Goal: Task Accomplishment & Management: Manage account settings

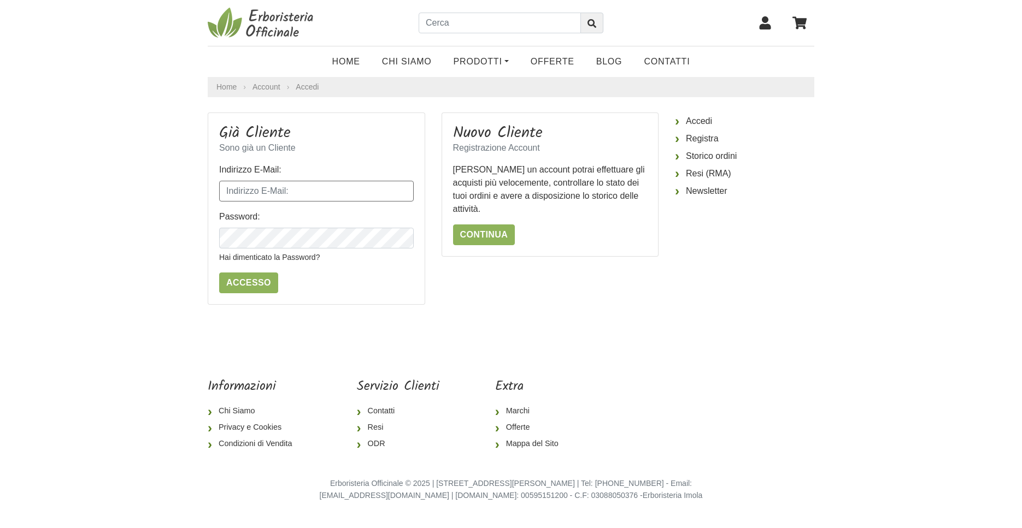
click at [306, 196] on input "Indirizzo E-Mail:" at bounding box center [316, 191] width 194 height 21
click at [179, 224] on body "Home Chi Siamo Prodotti Fit-Therapy Caramelle, [GEOGRAPHIC_DATA], Dolcificanti …" at bounding box center [511, 259] width 1022 height 519
click at [293, 195] on input "Indirizzo E-Mail:" at bounding box center [316, 191] width 194 height 21
click at [302, 190] on input "Indirizzo E-Mail:" at bounding box center [316, 191] width 194 height 21
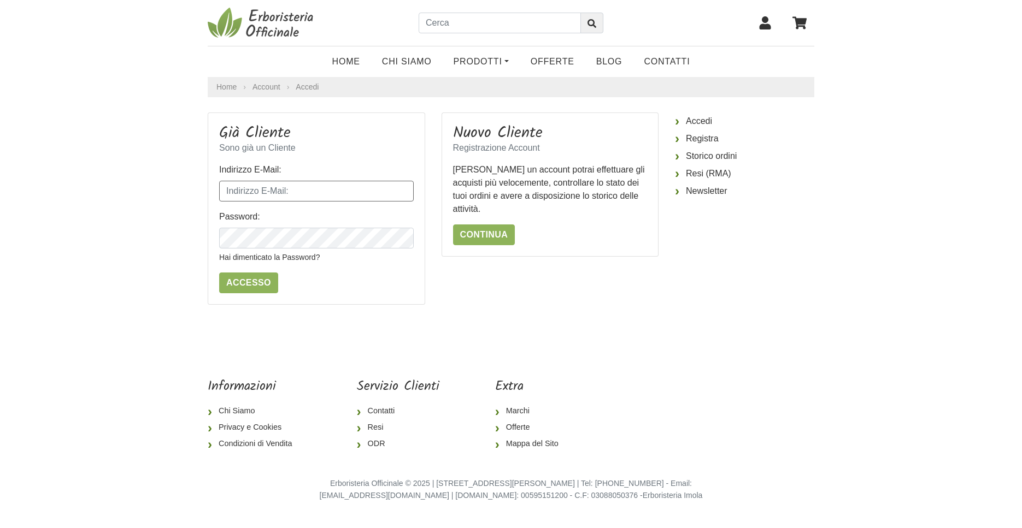
click at [292, 193] on input "Indirizzo E-Mail:" at bounding box center [316, 191] width 194 height 21
click at [190, 199] on body "Home Chi Siamo Prodotti Fit-Therapy Caramelle, [GEOGRAPHIC_DATA], Dolcificanti …" at bounding box center [511, 259] width 1022 height 519
click at [256, 196] on input "gm" at bounding box center [316, 191] width 194 height 21
click at [136, 167] on body "Home Chi Siamo Prodotti Fit-Therapy Caramelle, [GEOGRAPHIC_DATA], Dolcificanti …" at bounding box center [511, 259] width 1022 height 519
click at [239, 191] on input "gm" at bounding box center [316, 191] width 194 height 21
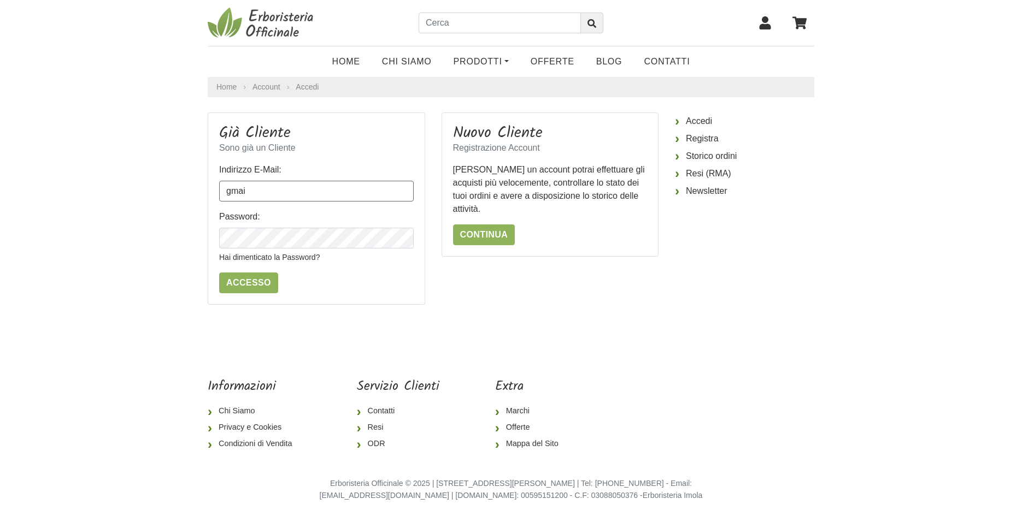
click at [219, 273] on input "Accesso" at bounding box center [248, 283] width 59 height 21
type input "borrelliemilia91@gmail.com"
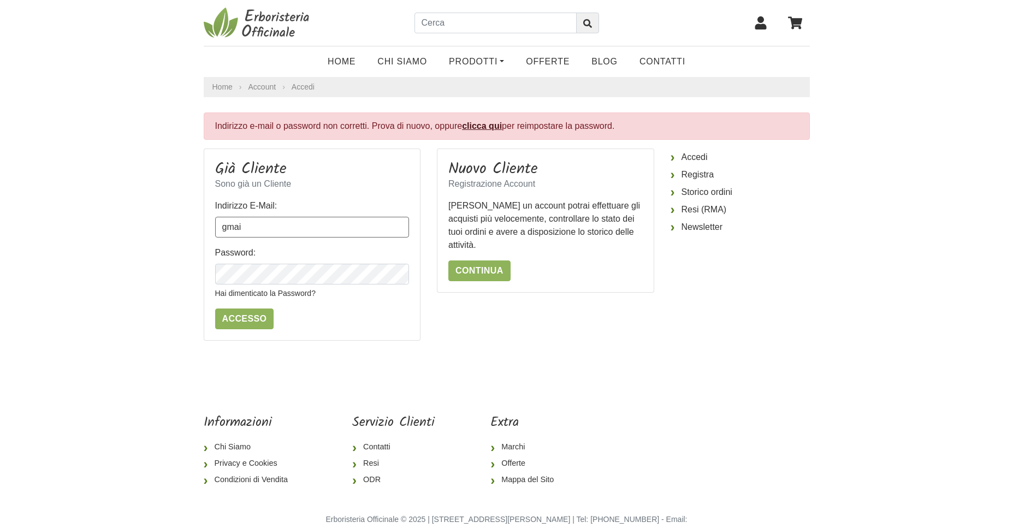
click at [268, 231] on input "gmai" at bounding box center [312, 227] width 194 height 21
click at [269, 227] on input "gmai" at bounding box center [312, 227] width 194 height 21
